Goal: Register for event/course

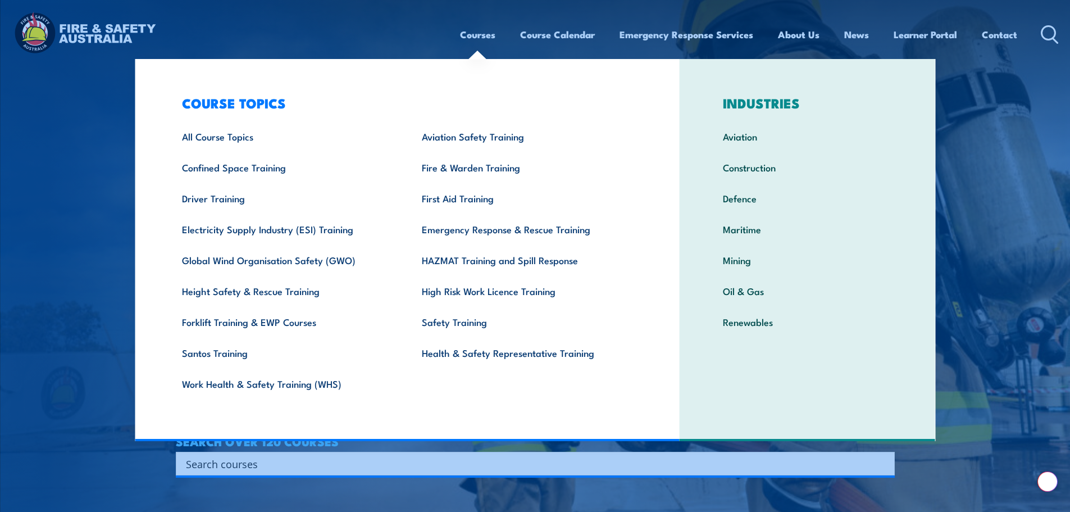
drag, startPoint x: 0, startPoint y: 0, endPoint x: 486, endPoint y: 39, distance: 487.4
click at [486, 39] on link "Courses" at bounding box center [477, 35] width 35 height 30
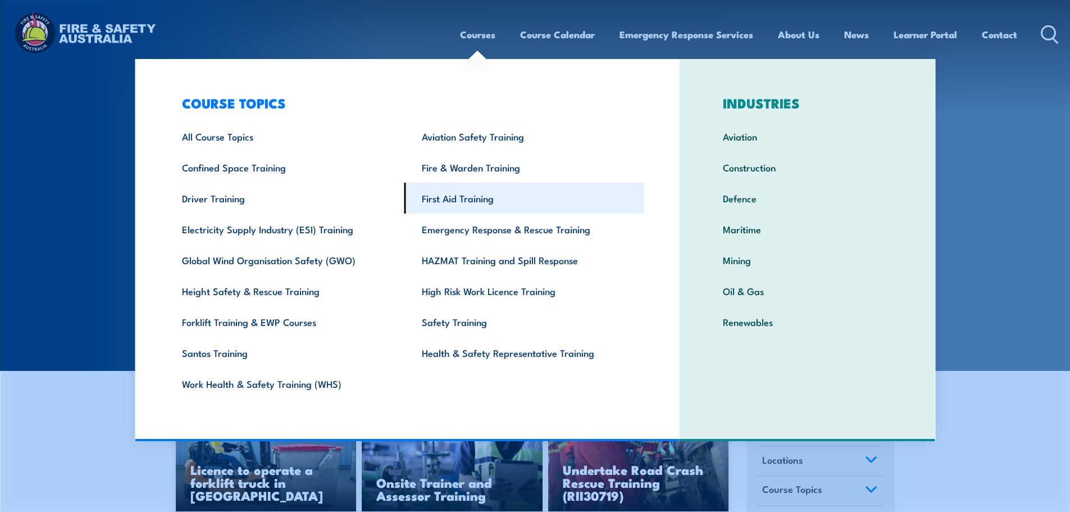
click at [464, 191] on link "First Aid Training" at bounding box center [524, 198] width 240 height 31
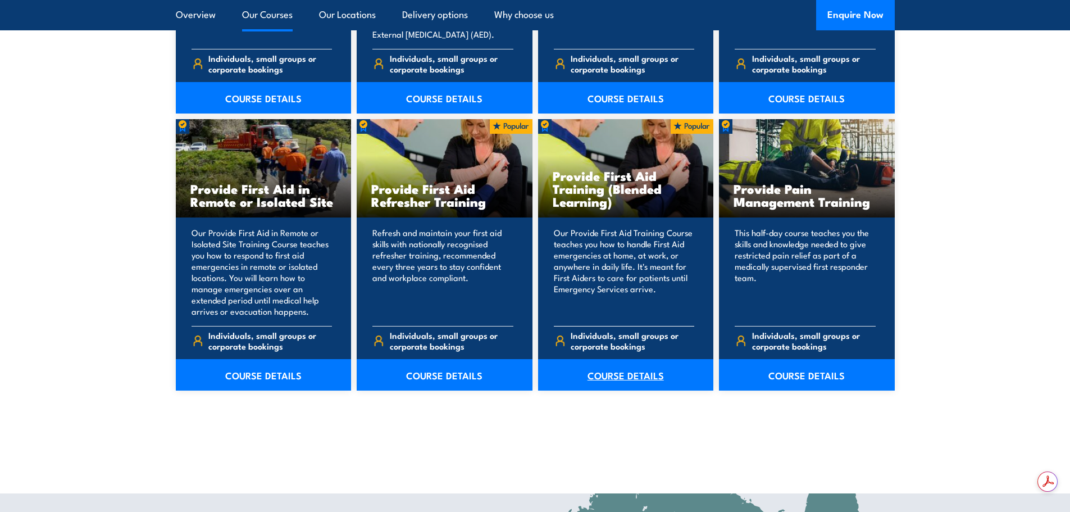
click at [618, 371] on link "COURSE DETAILS" at bounding box center [626, 374] width 176 height 31
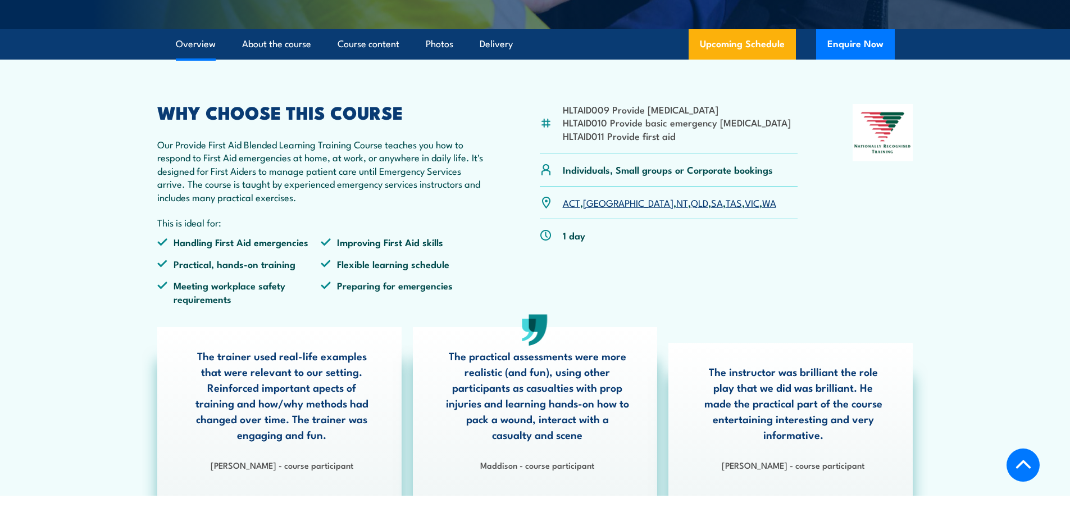
scroll to position [230, 0]
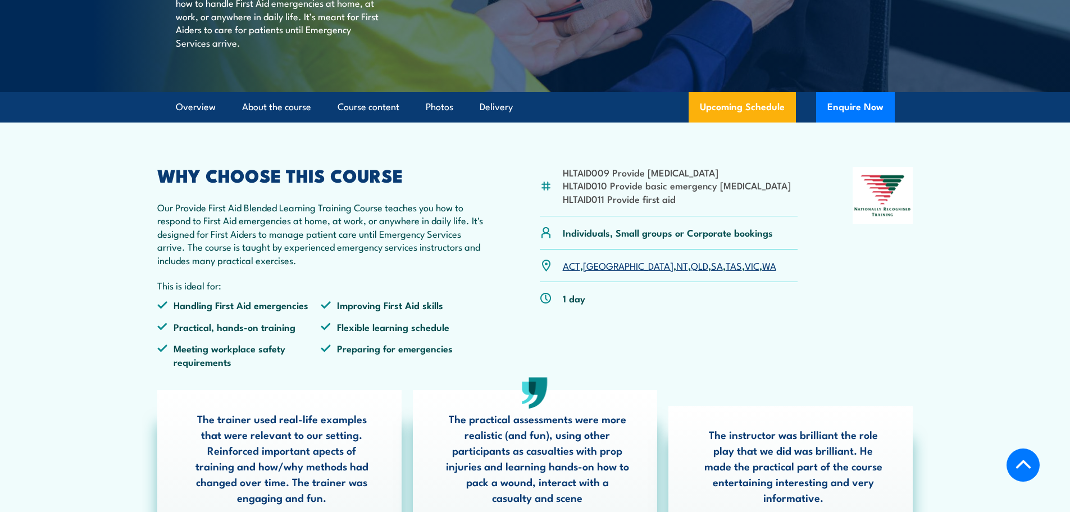
click at [762, 272] on link "WA" at bounding box center [769, 264] width 14 height 13
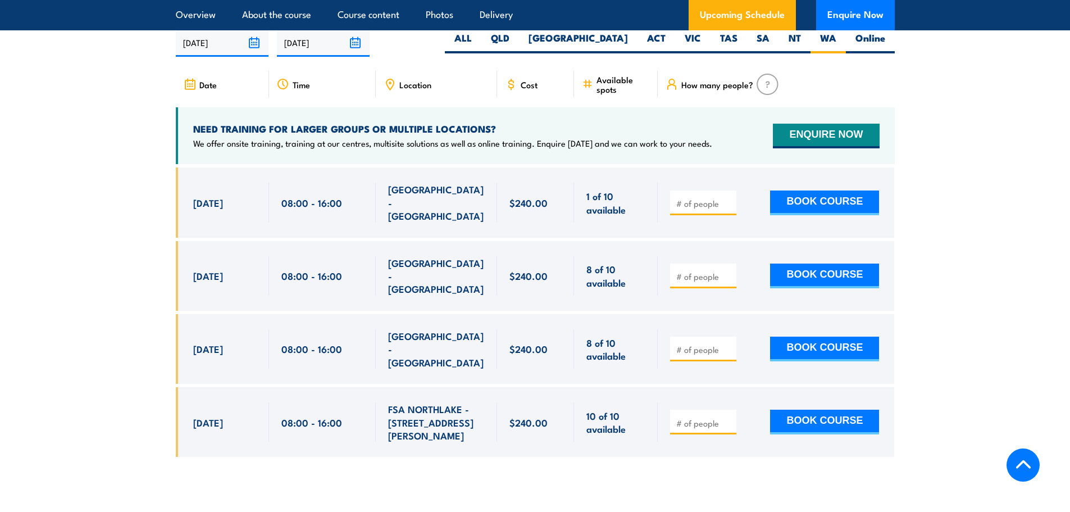
scroll to position [2226, 0]
